Goal: Transaction & Acquisition: Purchase product/service

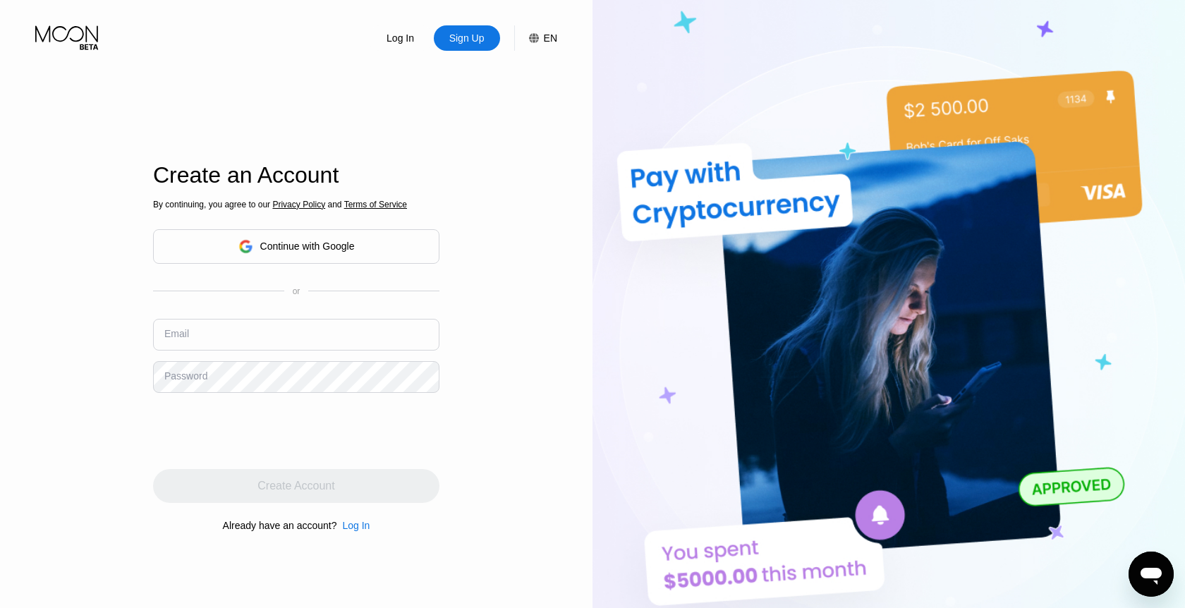
click at [303, 235] on div "Continue with Google" at bounding box center [296, 246] width 286 height 35
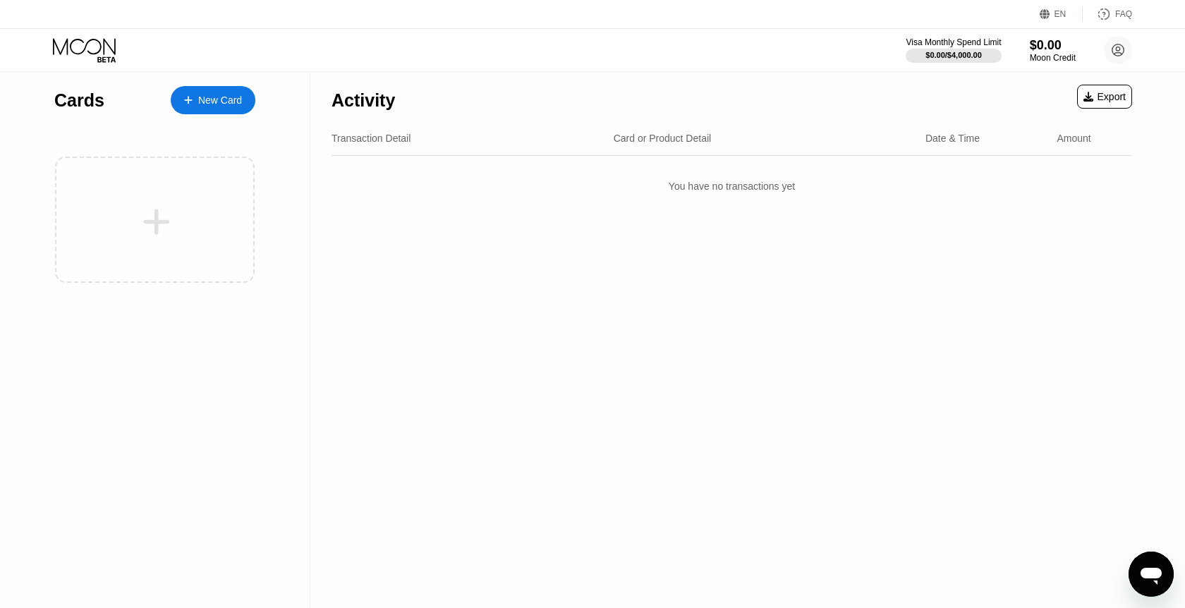
click at [217, 87] on div "New Card" at bounding box center [213, 100] width 85 height 28
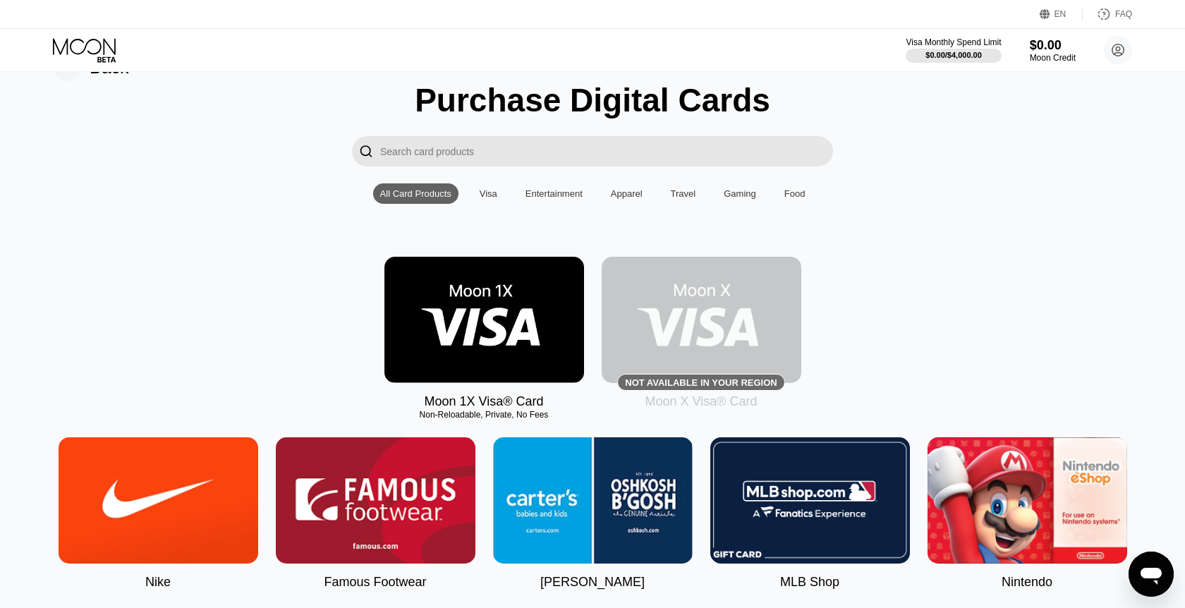
scroll to position [42, 0]
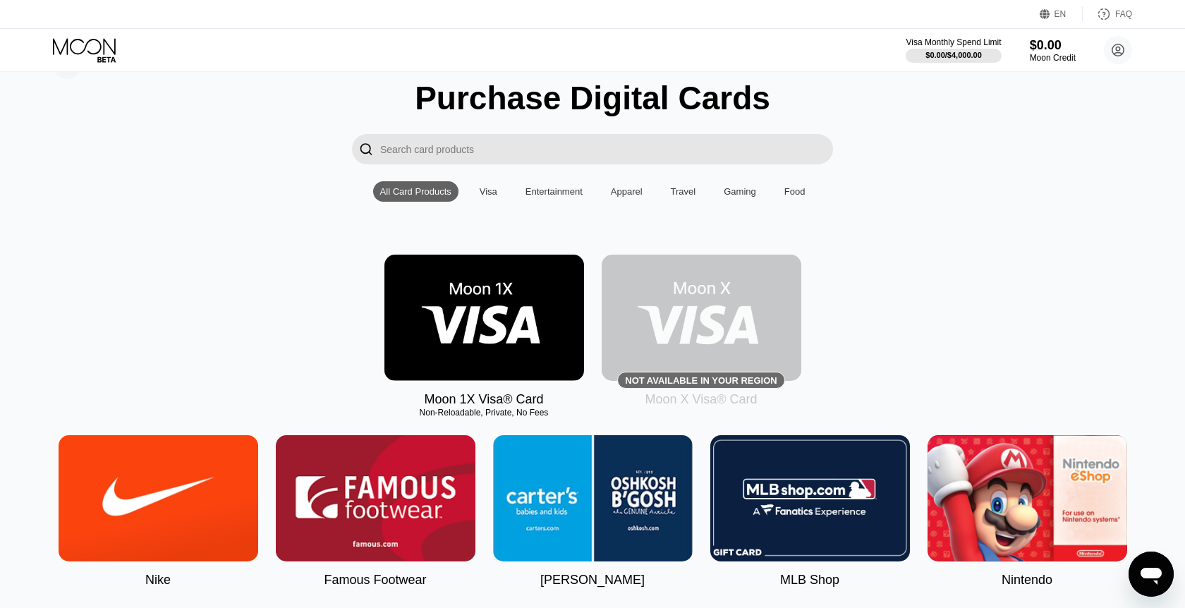
click at [504, 335] on img at bounding box center [484, 318] width 200 height 126
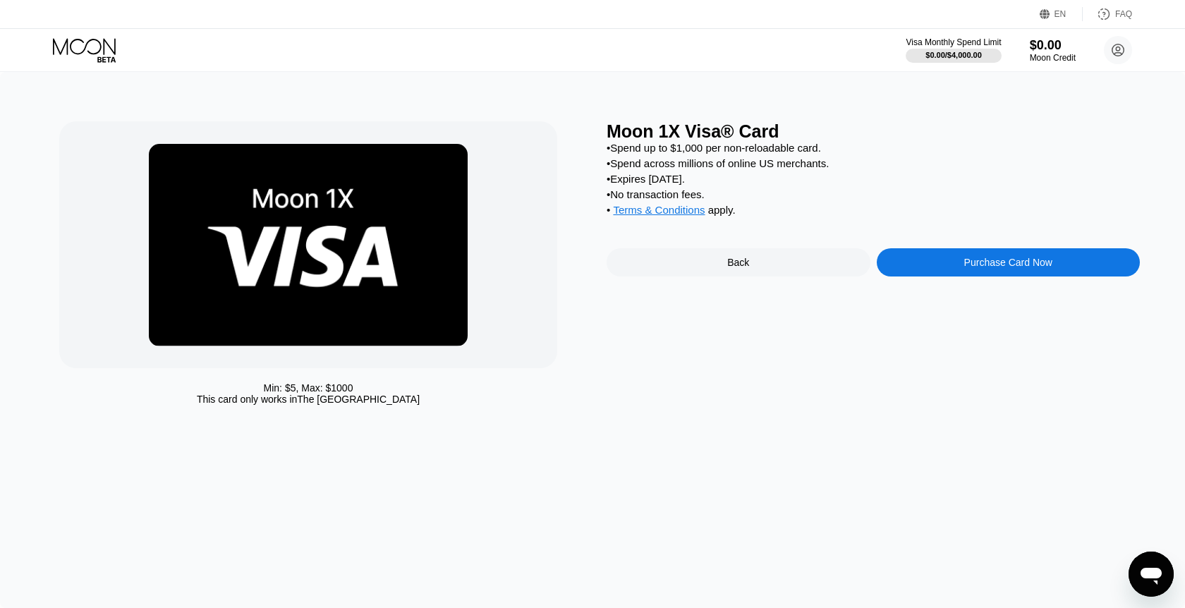
click at [896, 268] on div "Purchase Card Now" at bounding box center [1009, 262] width 264 height 28
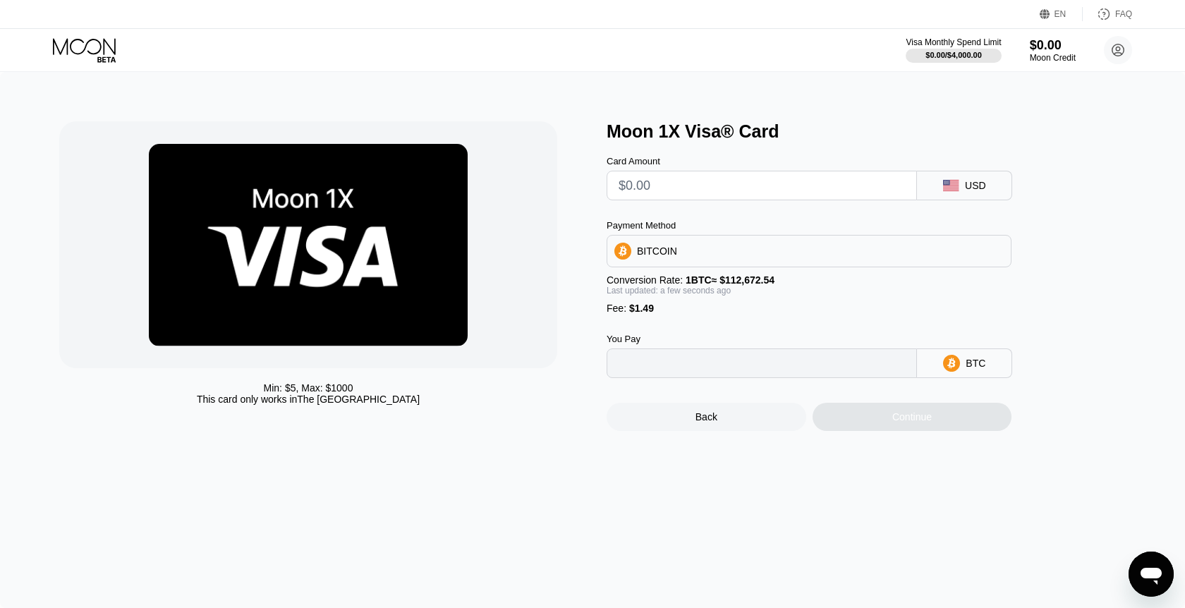
type input "0"
click at [705, 250] on div "BITCOIN" at bounding box center [809, 251] width 404 height 28
click at [697, 253] on div "BITCOIN" at bounding box center [809, 251] width 404 height 28
click at [696, 252] on div "BITCOIN" at bounding box center [809, 251] width 404 height 28
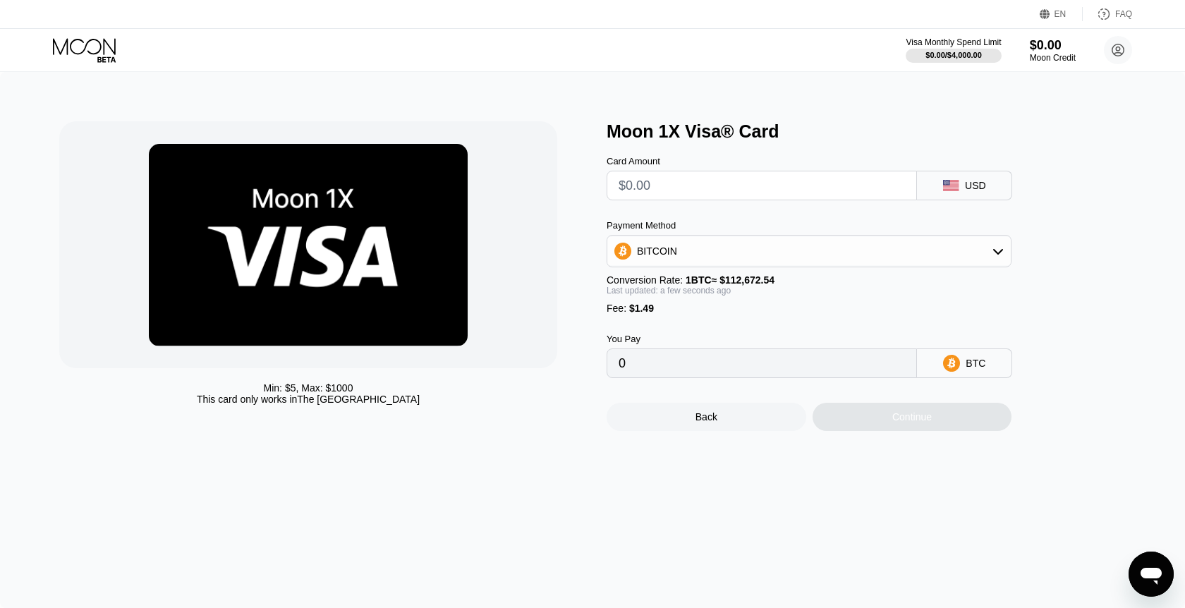
click at [696, 252] on div "BITCOIN" at bounding box center [809, 251] width 404 height 28
click at [710, 254] on div "BITCOIN" at bounding box center [809, 251] width 404 height 28
click at [709, 255] on div "BITCOIN" at bounding box center [809, 251] width 404 height 28
click at [724, 196] on input "text" at bounding box center [762, 185] width 286 height 28
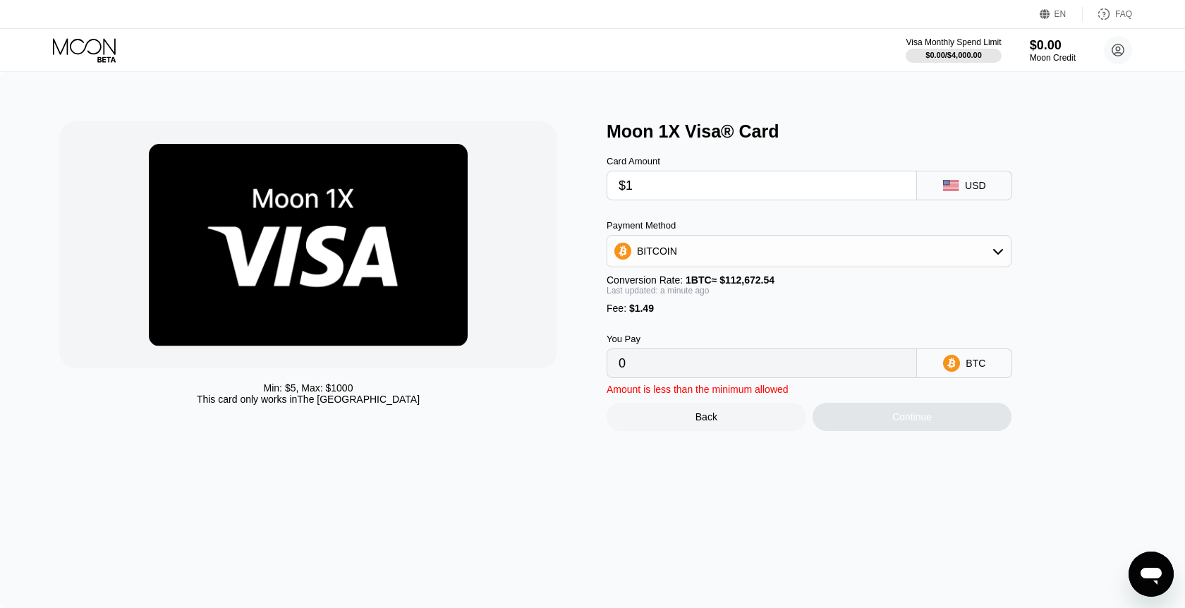
type input "$10"
type input "0.00010198"
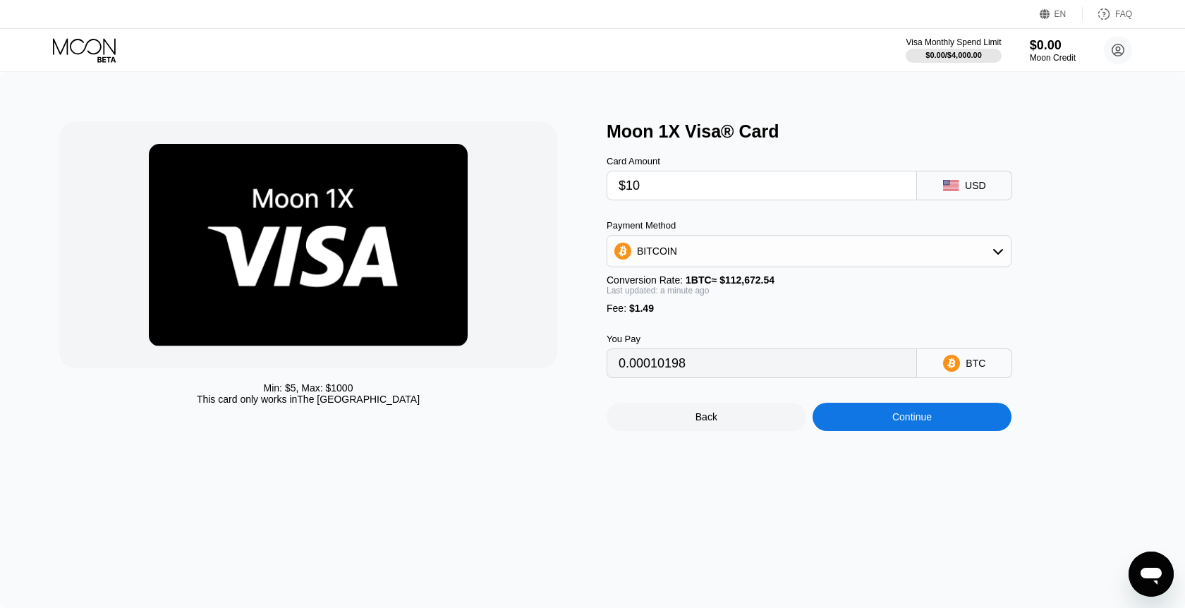
type input "$100"
type input "0.00090076"
type input "$10"
type input "0.00010198"
type input "$10"
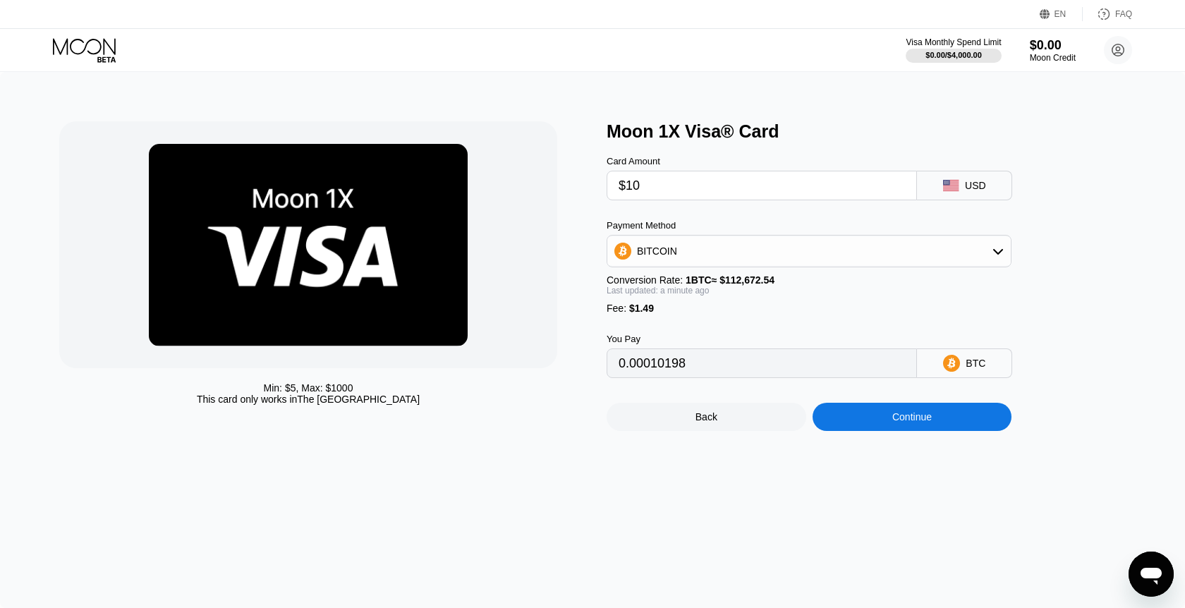
click at [623, 353] on input "0.00010198" at bounding box center [762, 363] width 286 height 28
click at [771, 293] on div "Last updated: 3 minutes ago" at bounding box center [809, 291] width 405 height 10
type input "0.00010222"
click at [923, 420] on div "Continue" at bounding box center [912, 416] width 40 height 11
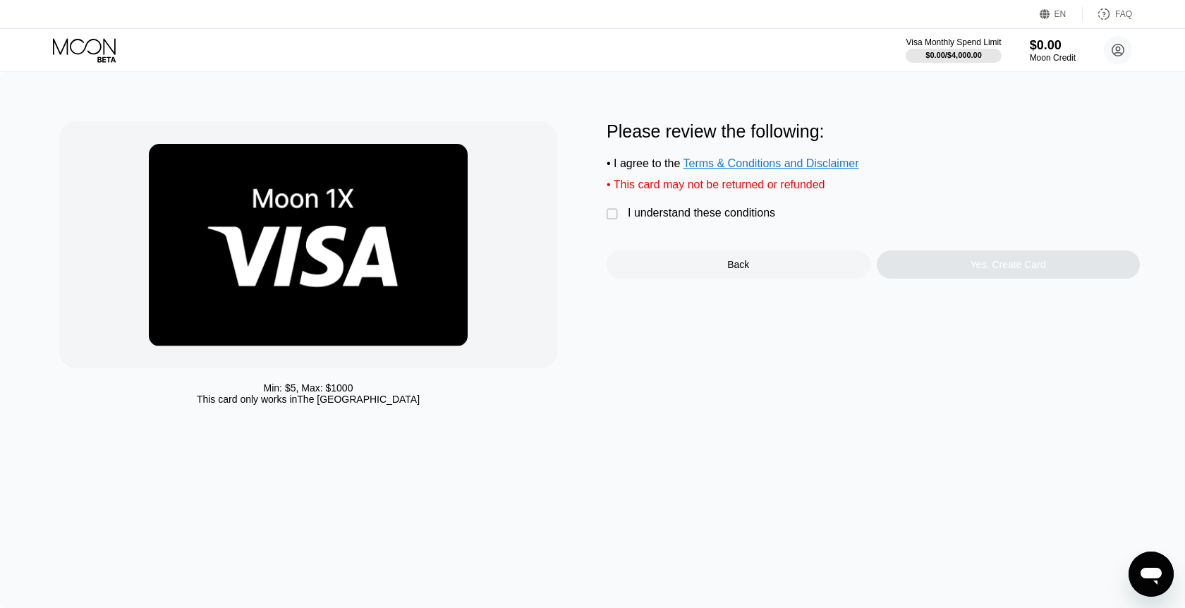
click at [617, 214] on div "" at bounding box center [614, 214] width 14 height 14
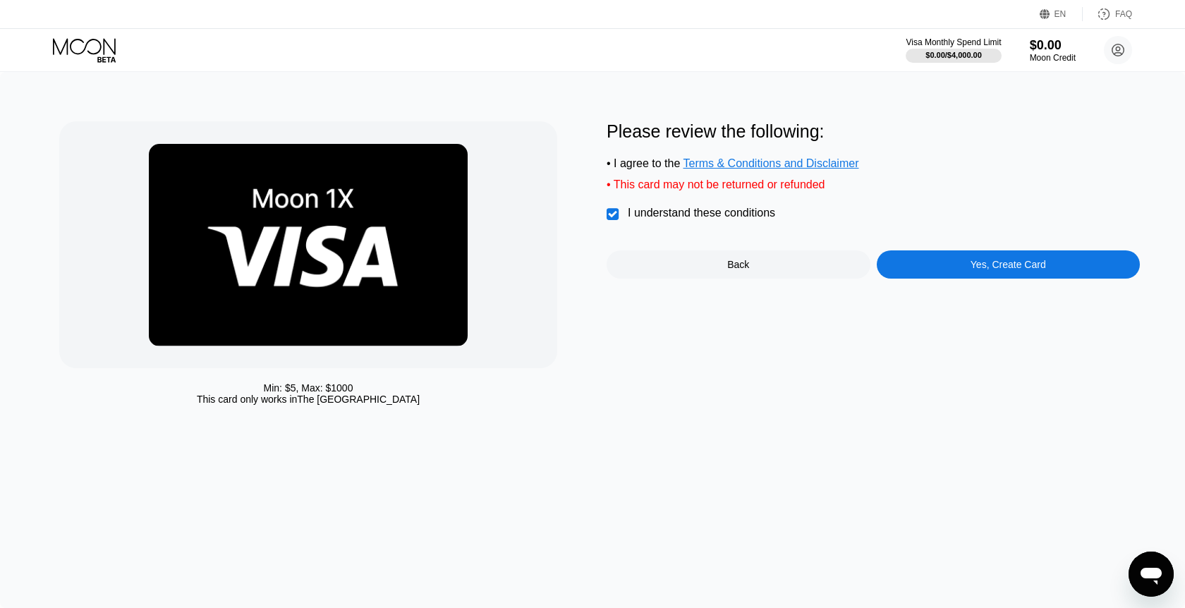
click at [928, 251] on div "Yes, Create Card" at bounding box center [1009, 264] width 264 height 28
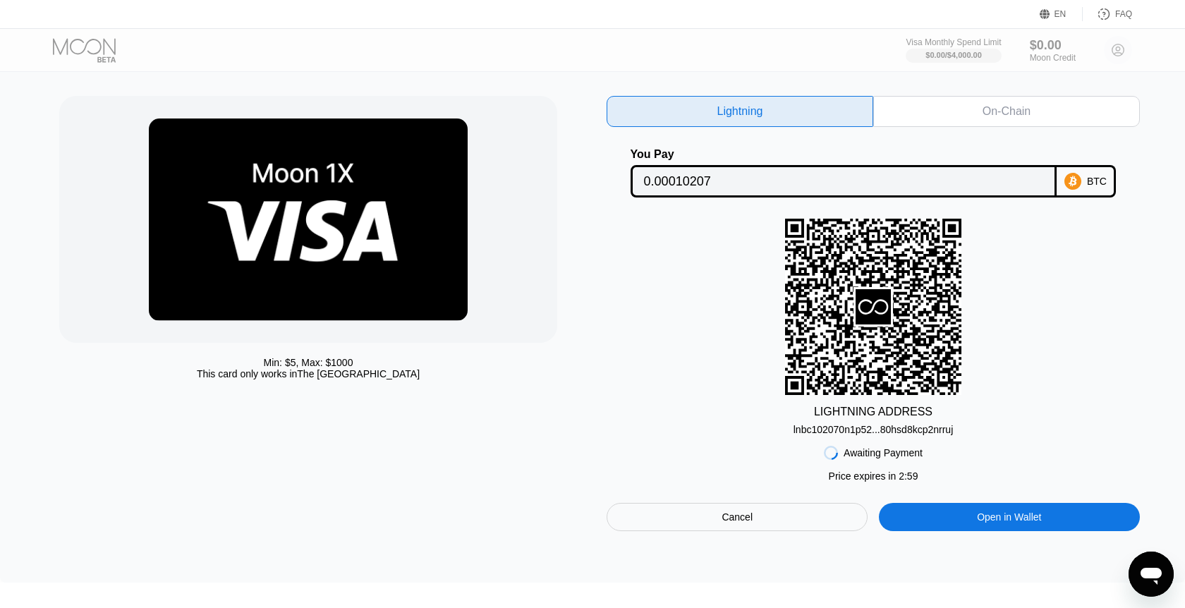
scroll to position [39, 0]
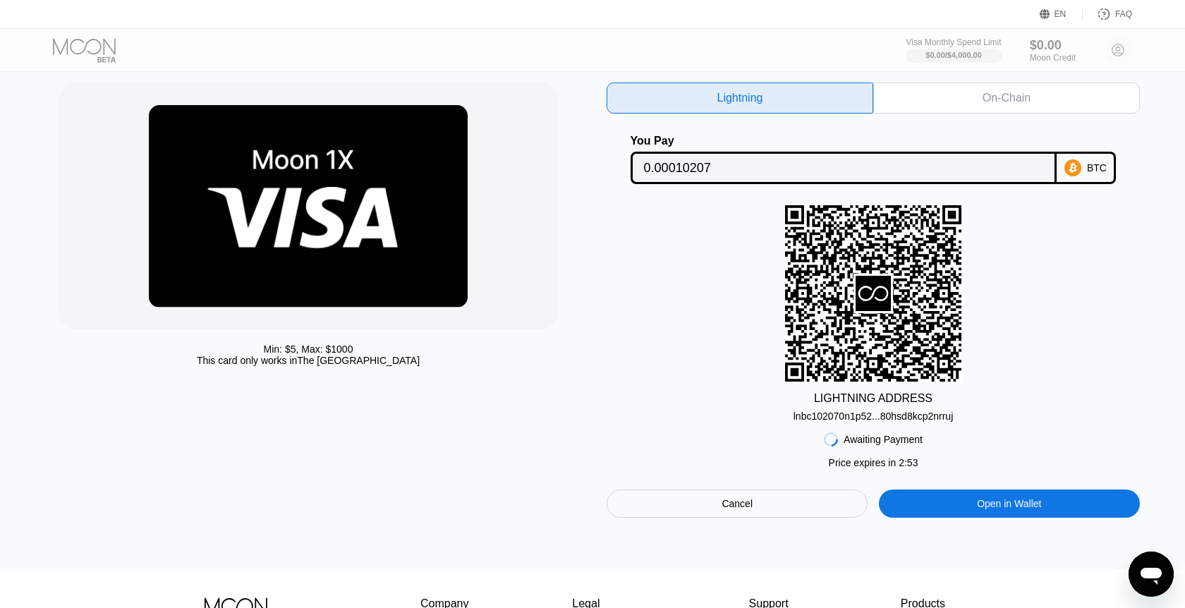
scroll to position [39, 0]
click at [904, 334] on icon at bounding box center [873, 293] width 176 height 176
click at [852, 317] on rect at bounding box center [873, 293] width 176 height 176
click at [782, 181] on input "0.00010207" at bounding box center [844, 168] width 400 height 28
click at [848, 250] on rect at bounding box center [873, 293] width 176 height 176
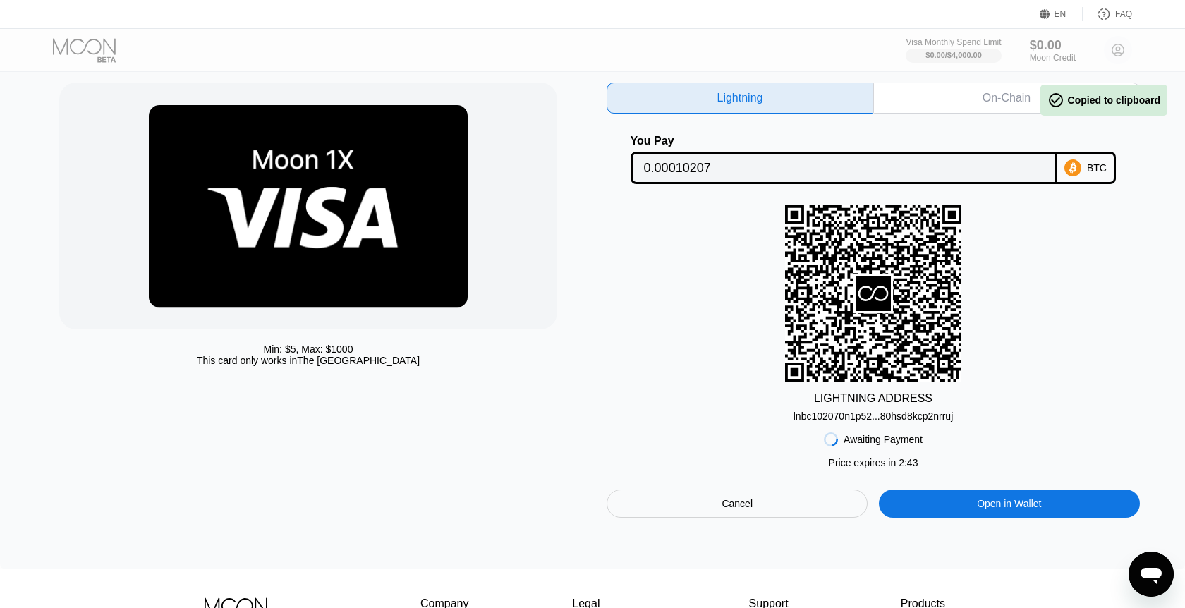
click at [830, 425] on div "Awaiting Payment Price expires in 2 : 43 Cancel Open in Wallet" at bounding box center [873, 470] width 533 height 96
click at [835, 420] on div "lnbc102070n1p52...80hsd8kcp2nrruj" at bounding box center [874, 416] width 160 height 11
click at [1089, 169] on div "BTC" at bounding box center [1097, 167] width 20 height 11
click at [884, 177] on input "0.00010207" at bounding box center [844, 168] width 400 height 28
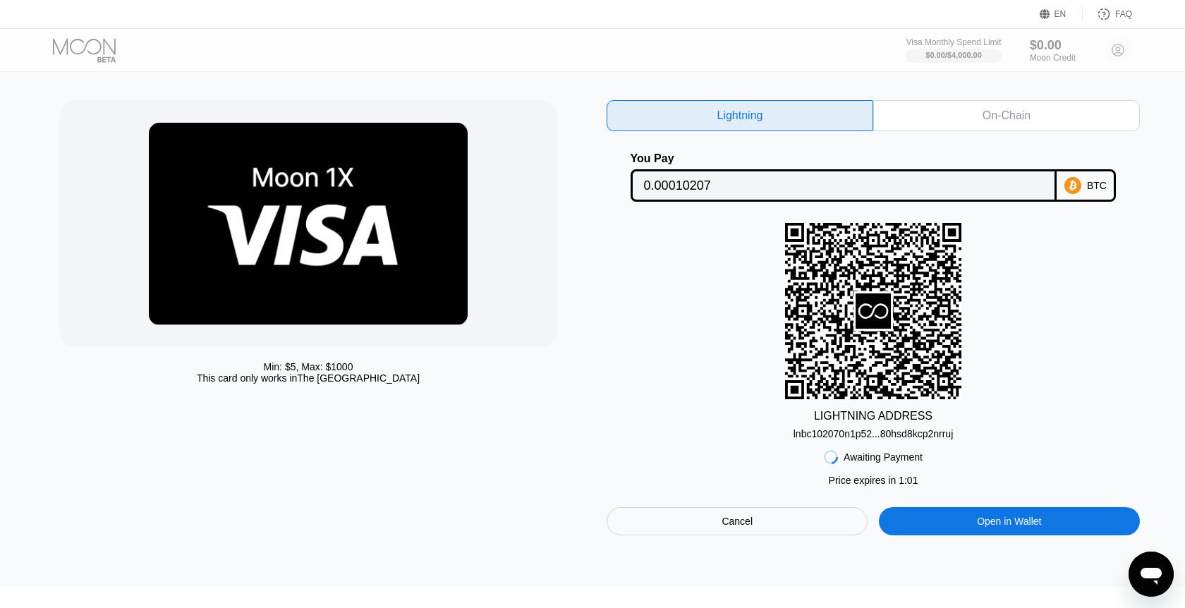
scroll to position [22, 0]
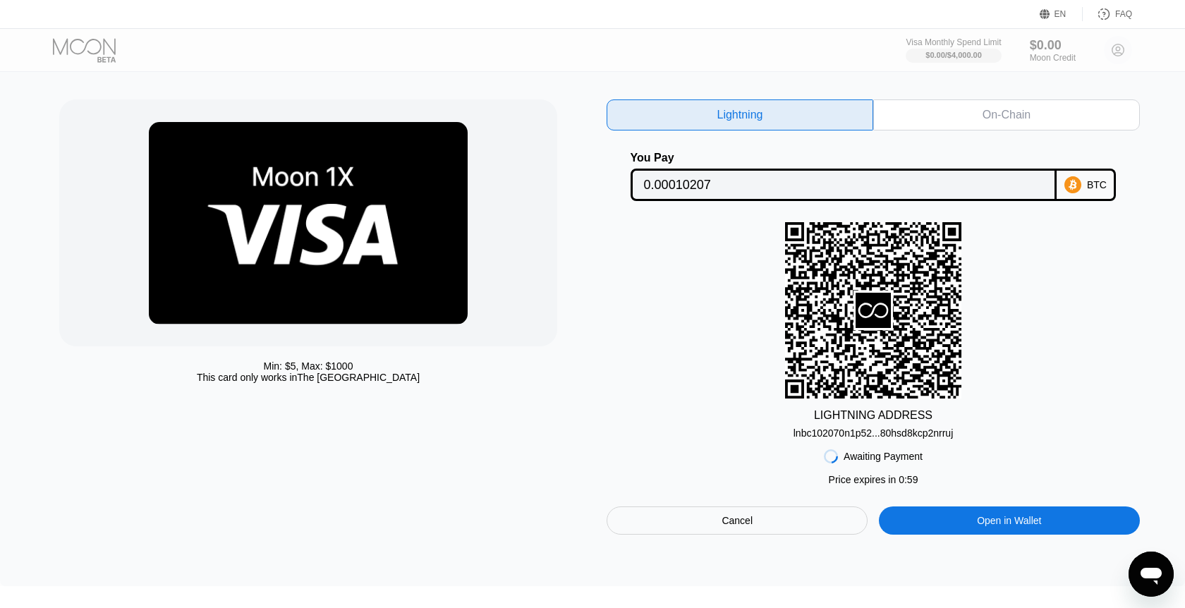
click at [909, 437] on div "lnbc102070n1p52...80hsd8kcp2nrruj" at bounding box center [874, 433] width 160 height 11
click at [846, 516] on div "Cancel" at bounding box center [737, 521] width 261 height 28
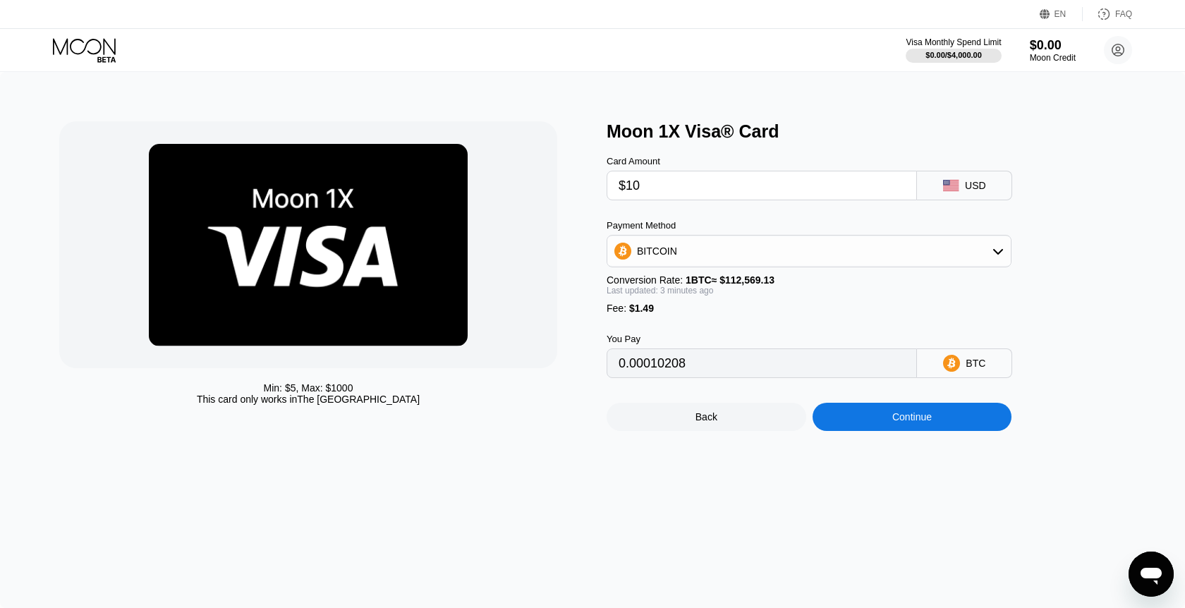
click at [886, 239] on div "BITCOIN" at bounding box center [809, 251] width 404 height 28
click at [816, 253] on div "BITCOIN" at bounding box center [809, 251] width 404 height 28
click at [727, 263] on div "BITCOIN" at bounding box center [809, 251] width 404 height 28
click at [667, 327] on span "USDT on TRON" at bounding box center [676, 320] width 71 height 11
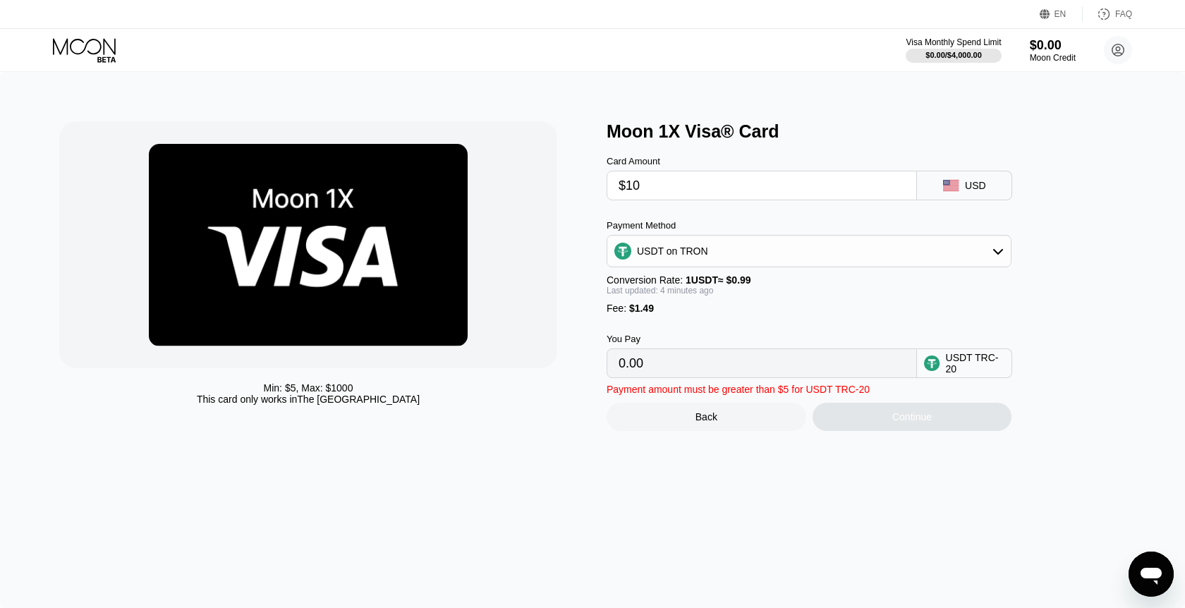
type input "11.61"
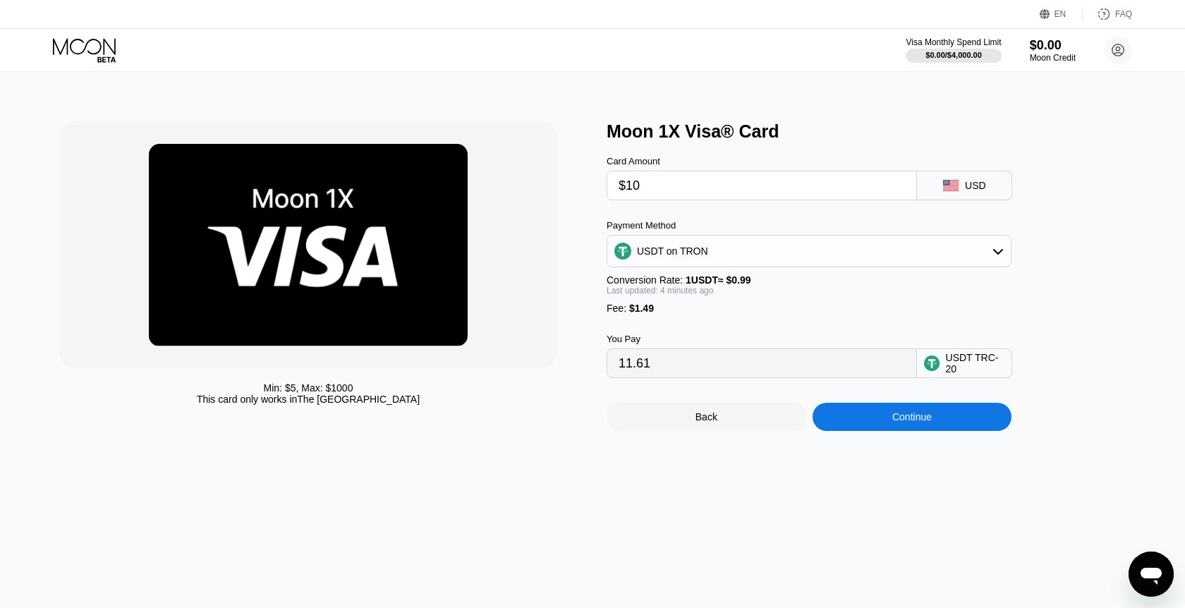
click at [898, 413] on div "Continue" at bounding box center [913, 417] width 200 height 28
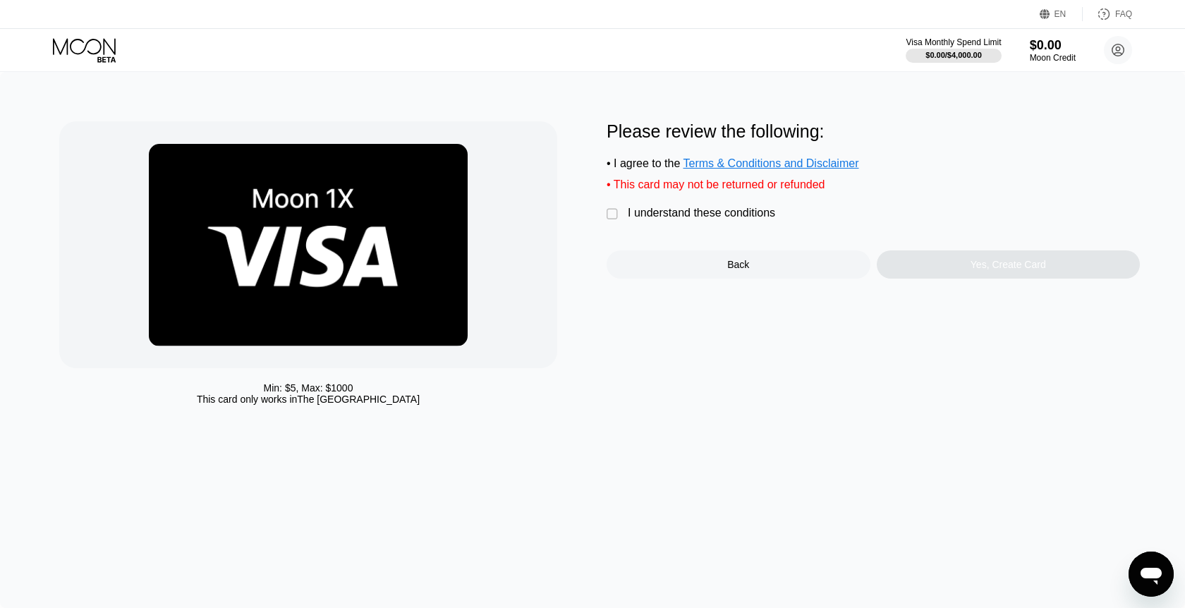
click at [690, 212] on div "I understand these conditions" at bounding box center [701, 213] width 147 height 13
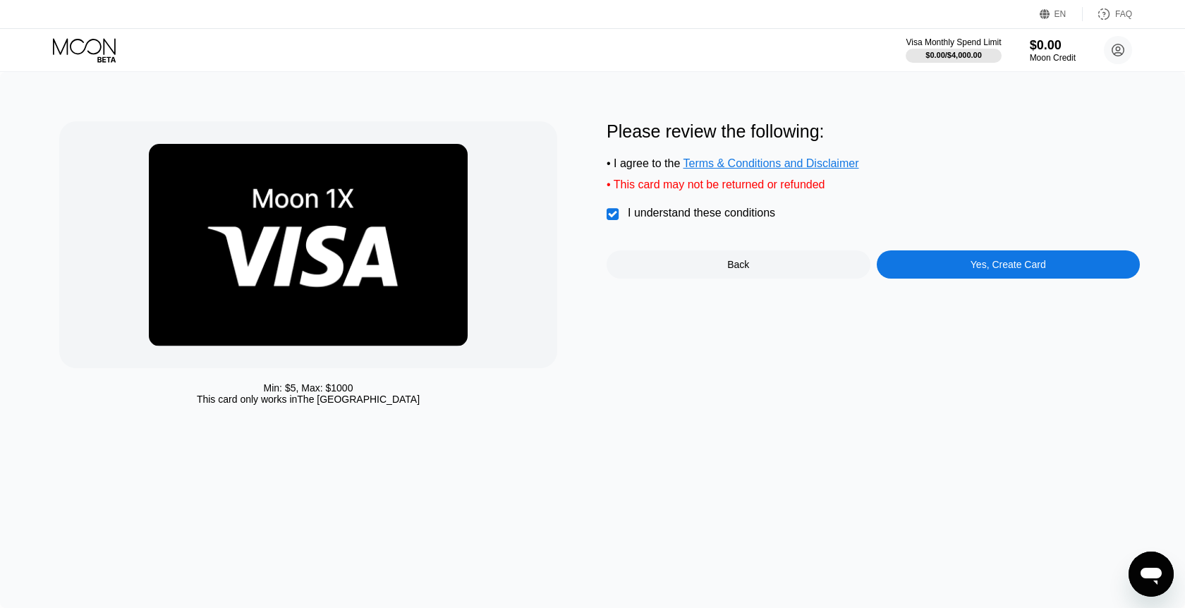
click at [960, 262] on div "Yes, Create Card" at bounding box center [1009, 264] width 264 height 28
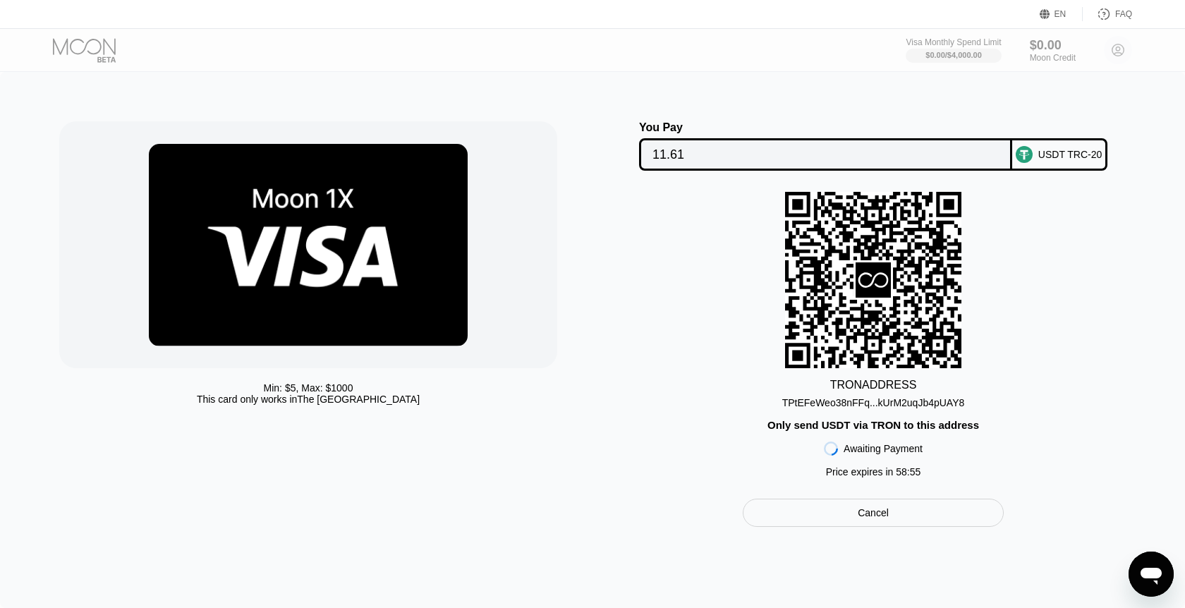
click at [820, 408] on div "TPtEFeWeo38nFFq...kUrM2uqJb4pUAY8" at bounding box center [873, 402] width 183 height 11
click at [868, 157] on input "11.61" at bounding box center [826, 154] width 346 height 28
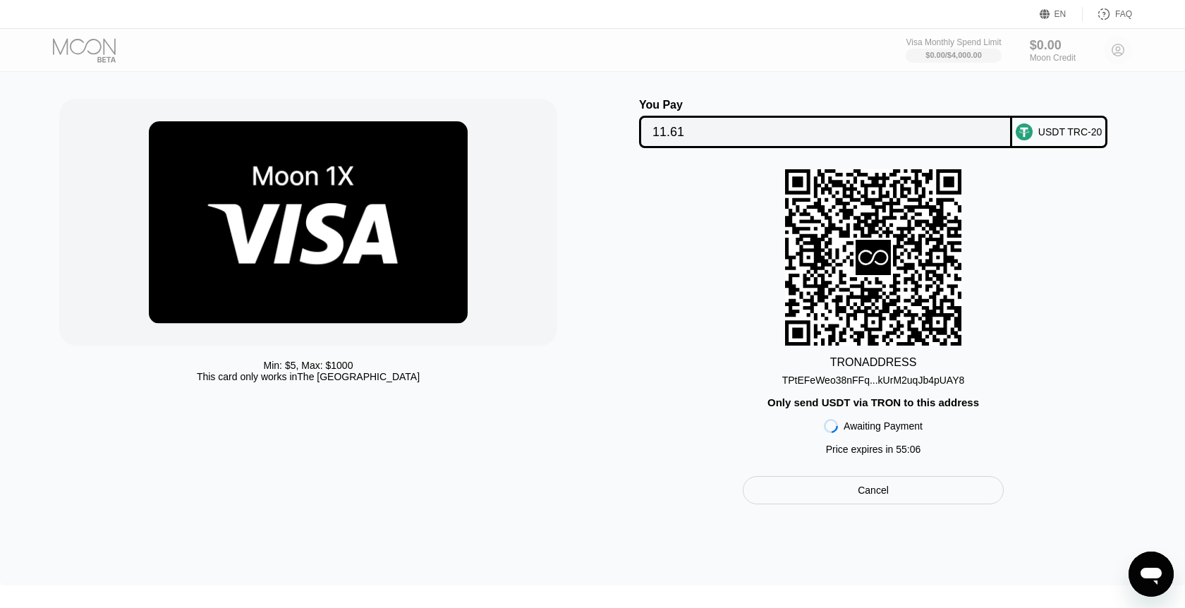
scroll to position [28, 0]
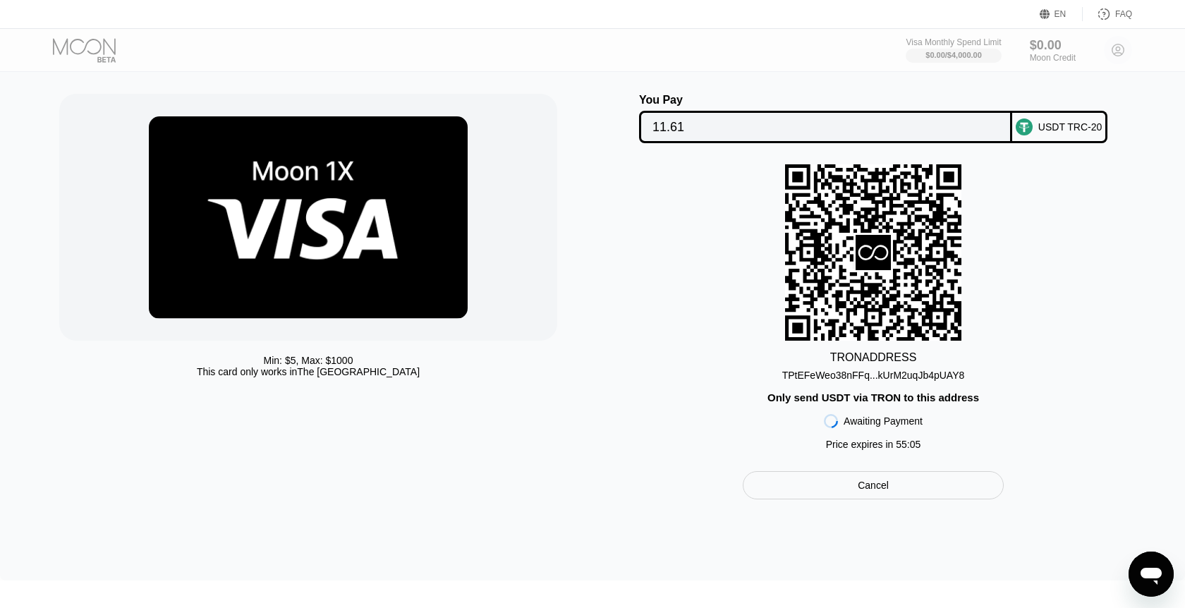
click at [926, 487] on div "Cancel" at bounding box center [873, 485] width 261 height 28
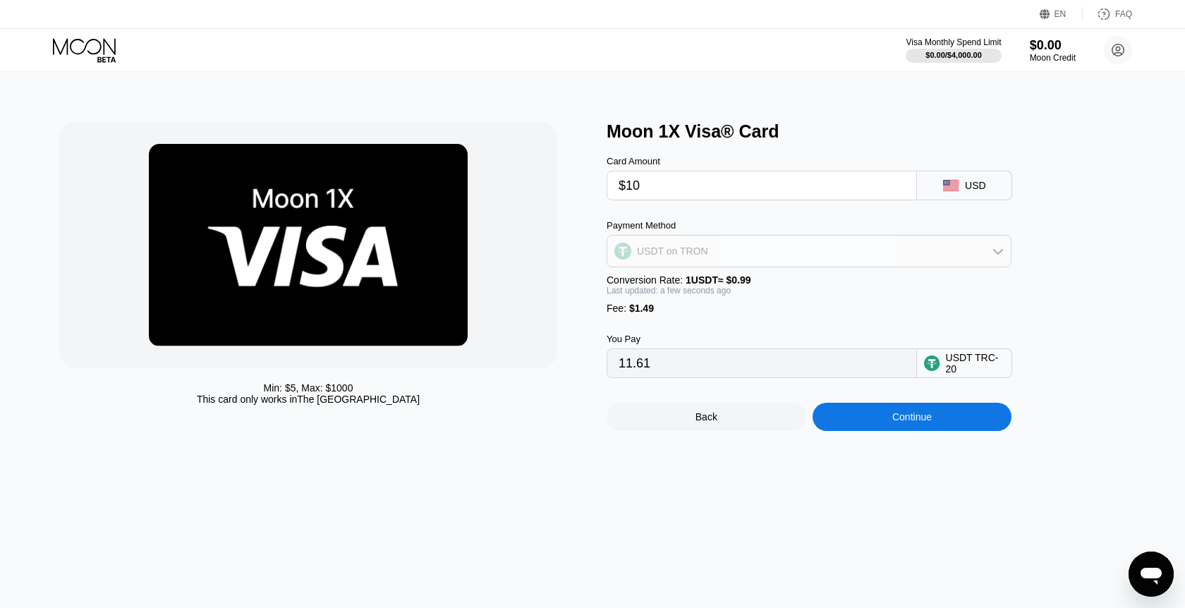
click at [816, 264] on div "USDT on TRON" at bounding box center [809, 251] width 404 height 28
click at [766, 278] on div "BITCOIN" at bounding box center [809, 290] width 396 height 28
click at [749, 248] on div "BITCOIN" at bounding box center [809, 251] width 404 height 28
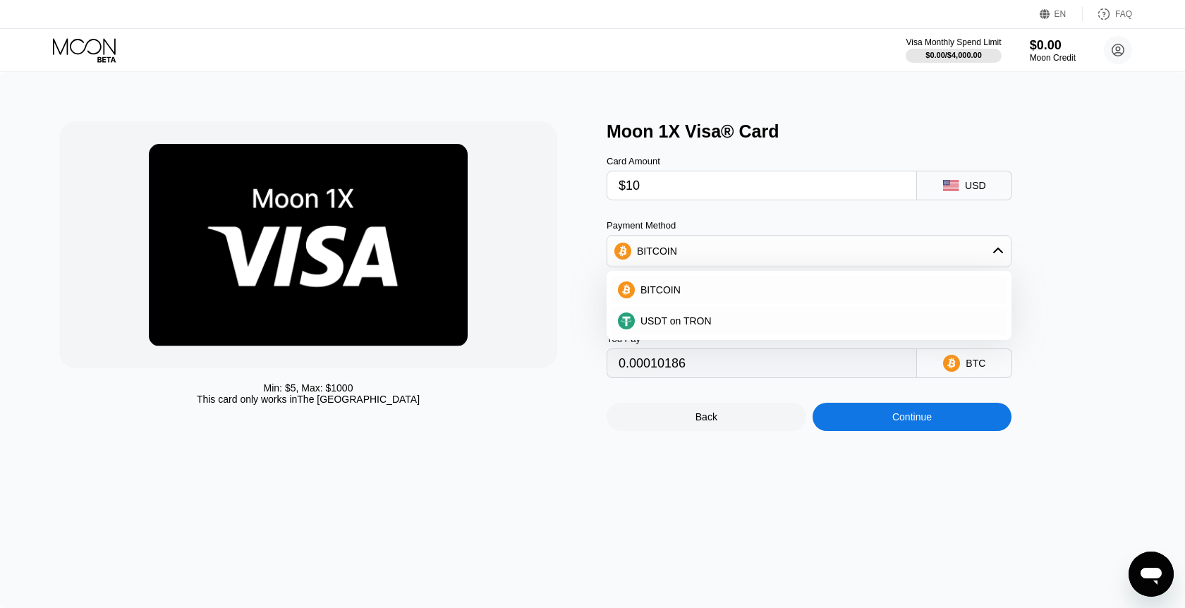
click at [749, 248] on div "BITCOIN" at bounding box center [809, 251] width 404 height 28
click at [756, 250] on div "BITCOIN" at bounding box center [809, 251] width 404 height 28
click at [713, 323] on div "USDT on TRON" at bounding box center [817, 320] width 365 height 11
type input "11.61"
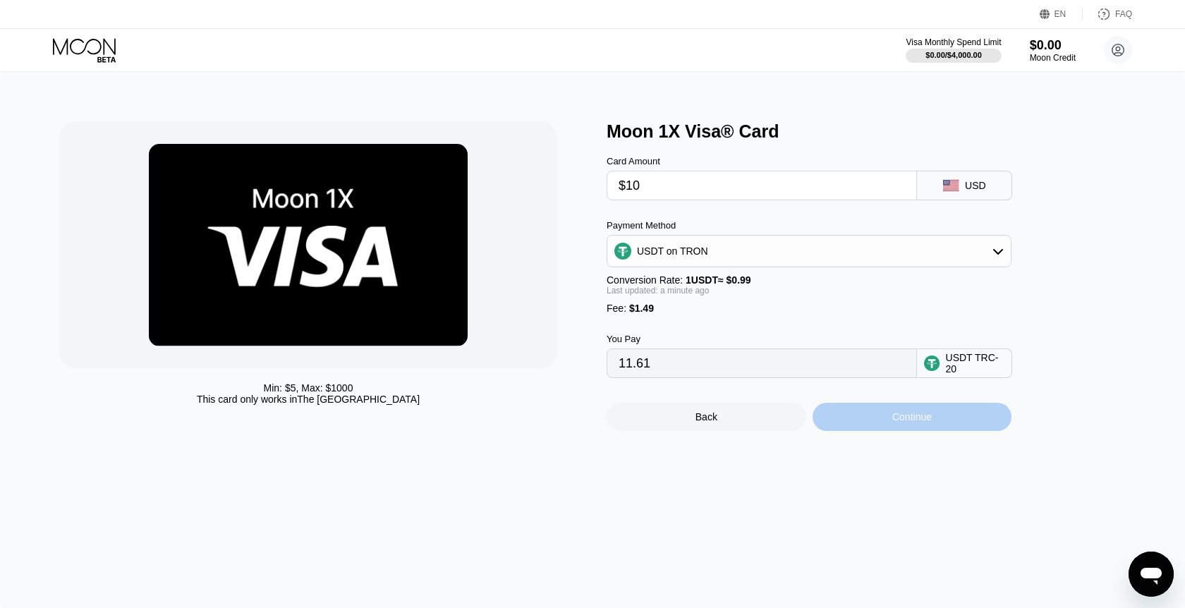
click at [868, 422] on div "Continue" at bounding box center [913, 417] width 200 height 28
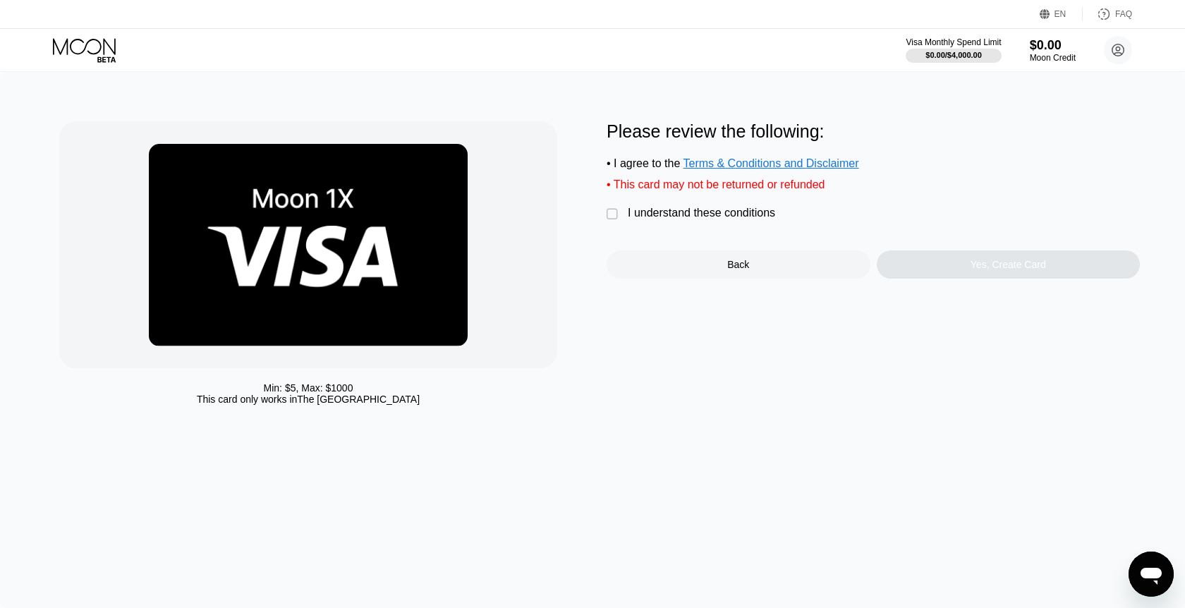
click at [716, 212] on div "I understand these conditions" at bounding box center [701, 213] width 147 height 13
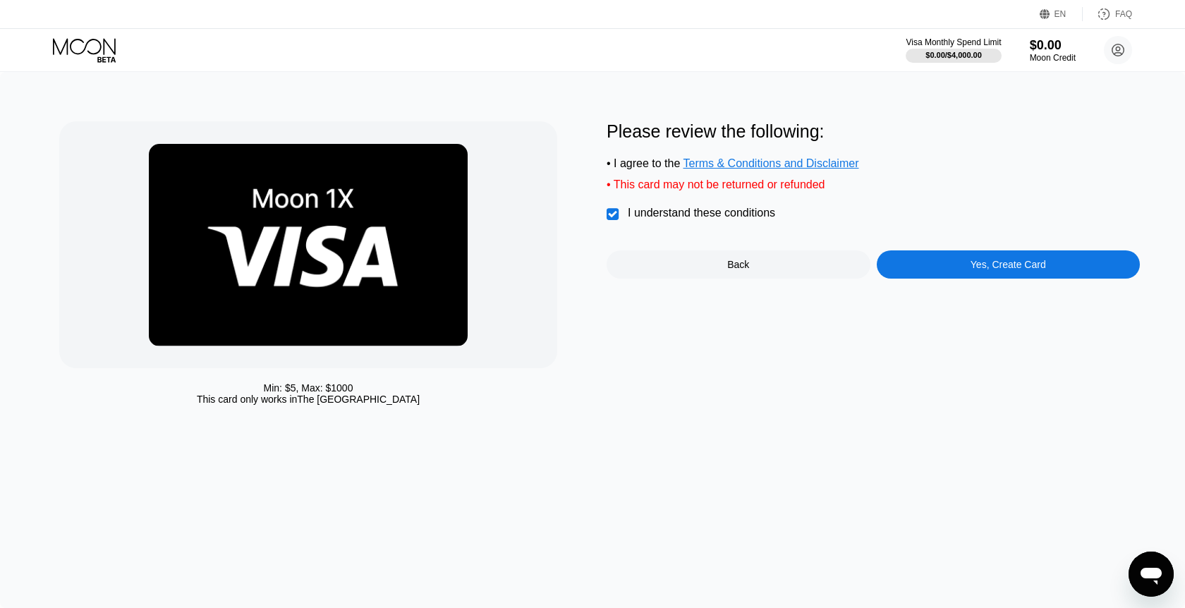
click at [937, 255] on div "Yes, Create Card" at bounding box center [1009, 264] width 264 height 28
